Goal: Transaction & Acquisition: Subscribe to service/newsletter

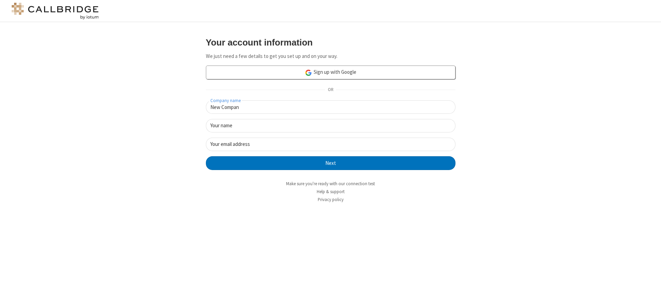
type input "New Company"
type input "New User"
type input "[EMAIL_ADDRESS]"
click button "Next" at bounding box center [331, 163] width 250 height 14
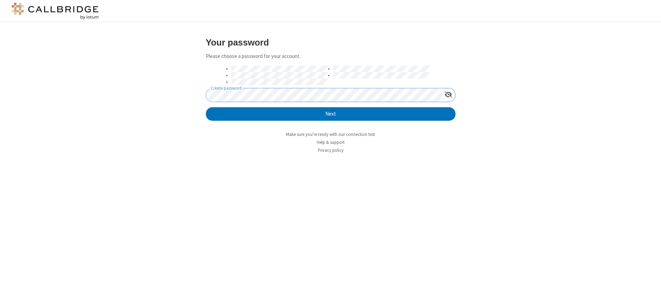
click at [206, 107] on button "Next" at bounding box center [331, 114] width 250 height 14
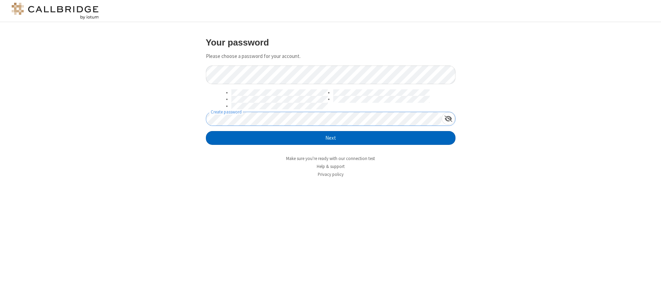
click at [331, 138] on button "Next" at bounding box center [331, 138] width 250 height 14
